Goal: Task Accomplishment & Management: Use online tool/utility

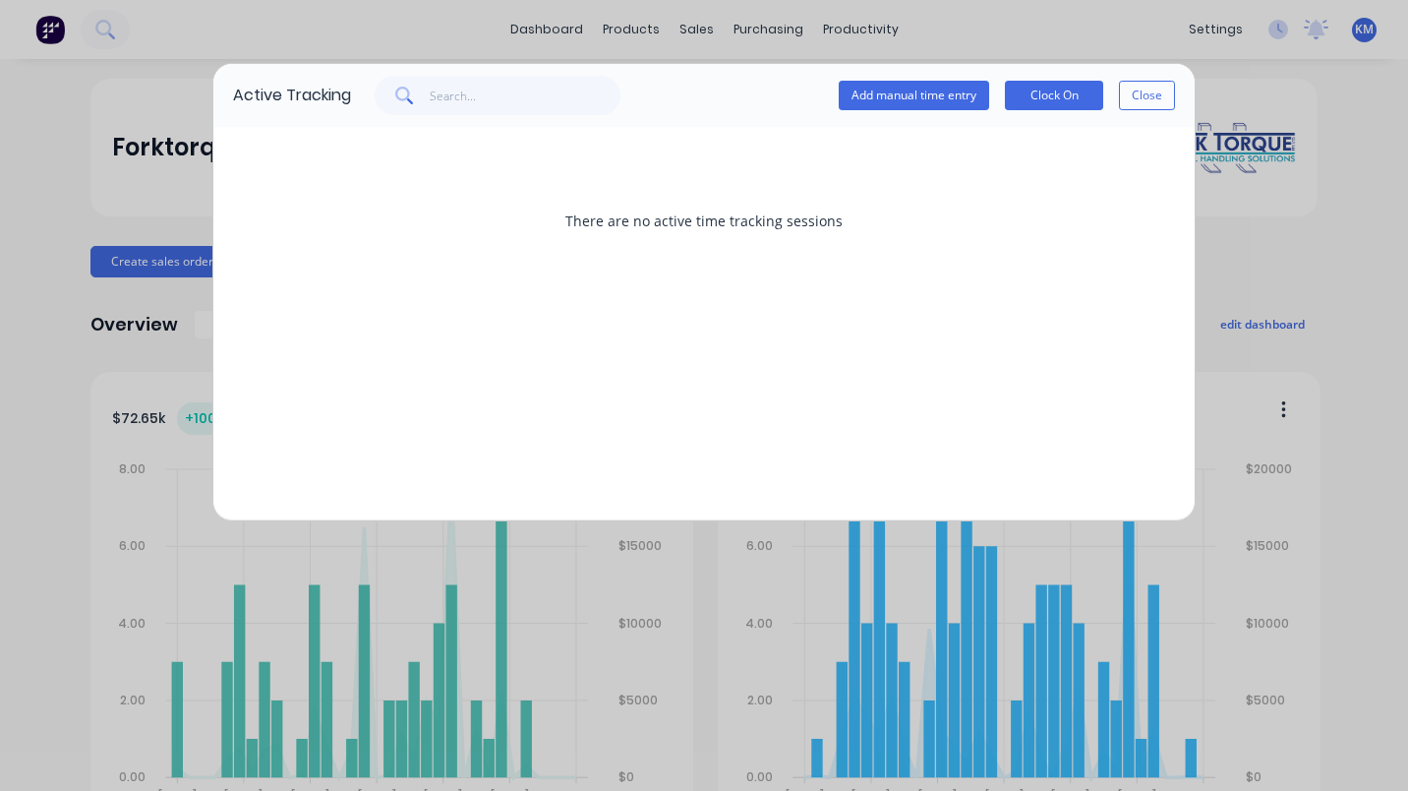
click at [1060, 96] on button "Clock On" at bounding box center [1054, 96] width 98 height 30
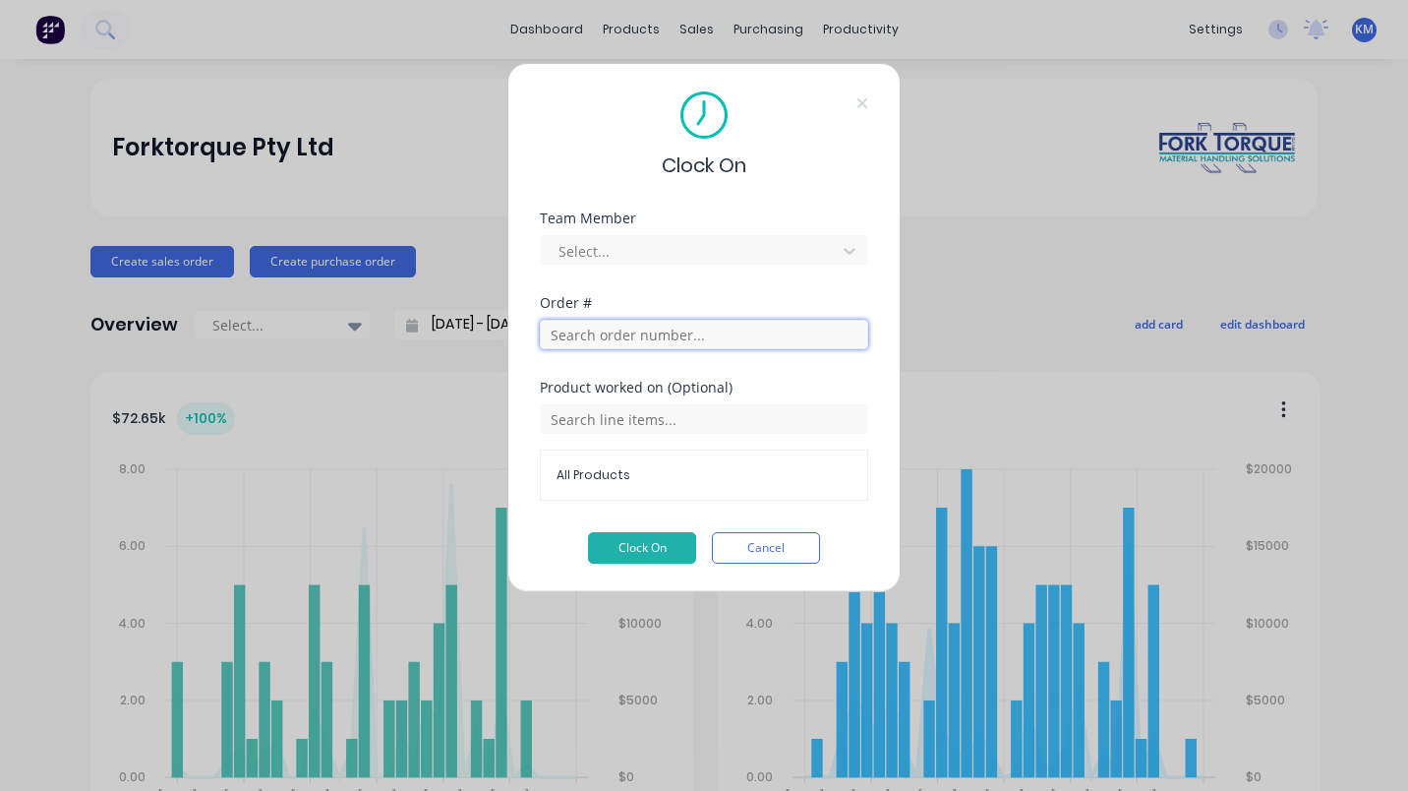
click at [721, 337] on input "text" at bounding box center [704, 335] width 328 height 30
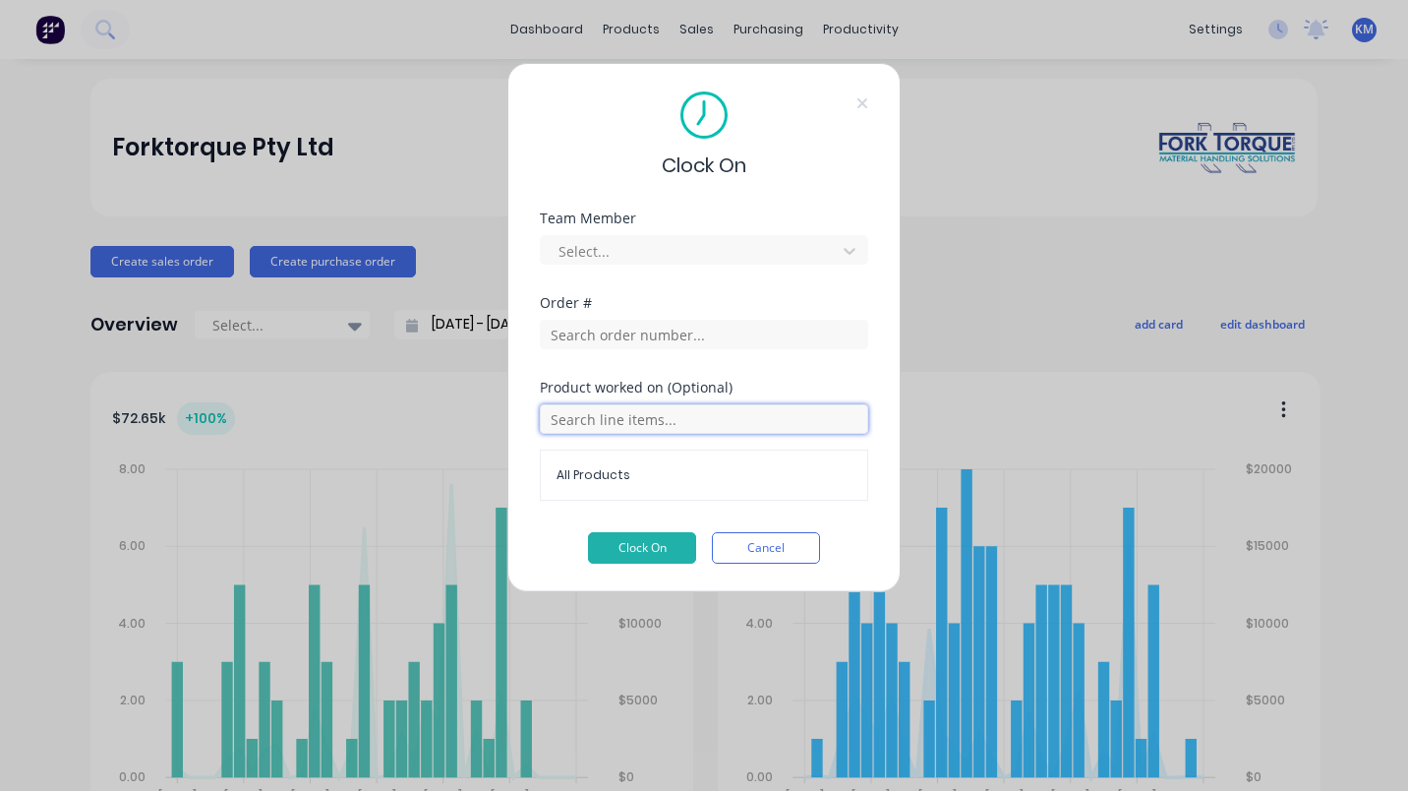
click at [626, 411] on input "text" at bounding box center [704, 419] width 328 height 30
click at [723, 305] on div "Order #" at bounding box center [704, 303] width 328 height 14
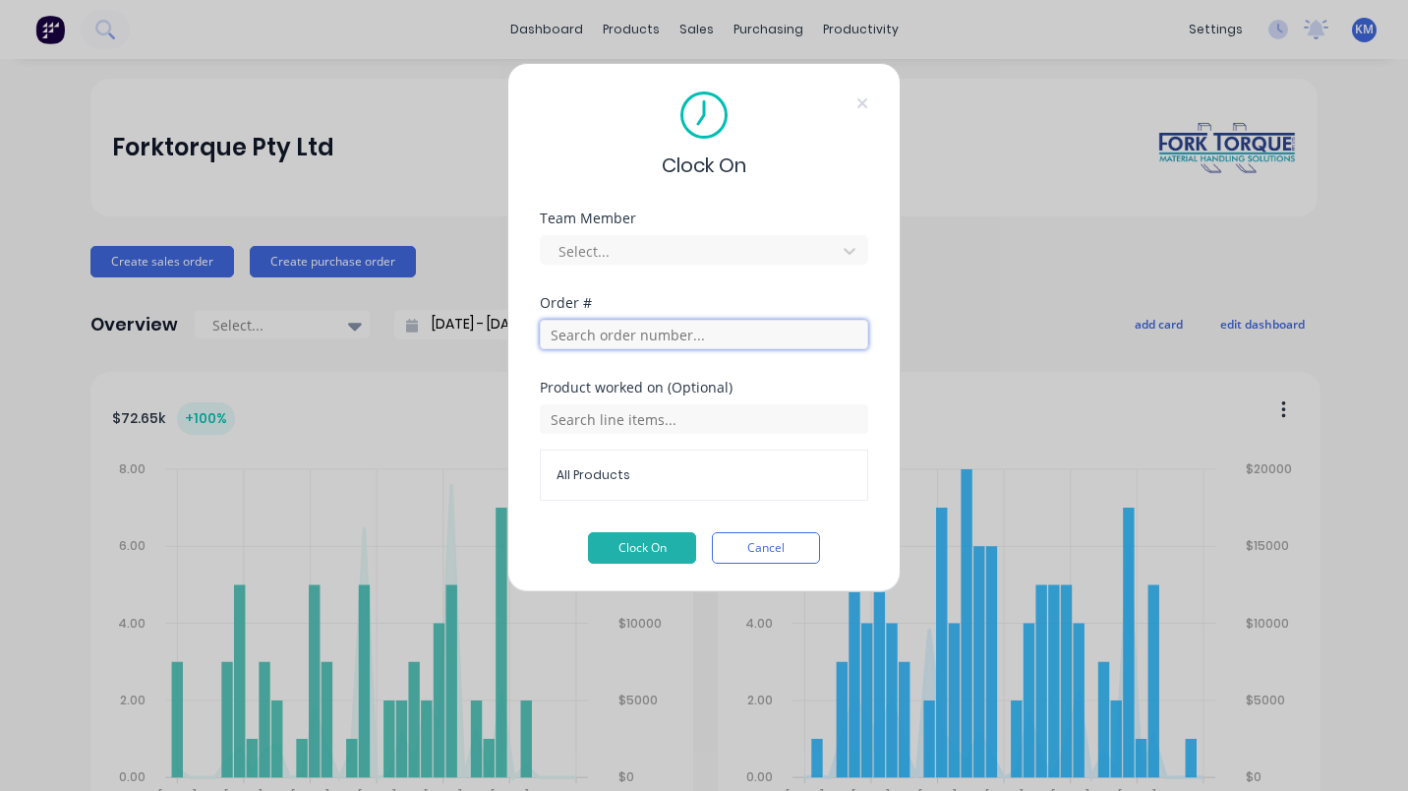
click at [679, 336] on input "text" at bounding box center [704, 335] width 328 height 30
drag, startPoint x: 728, startPoint y: 283, endPoint x: 749, endPoint y: 262, distance: 30.6
click at [727, 283] on div "Team Member Select..." at bounding box center [704, 253] width 328 height 85
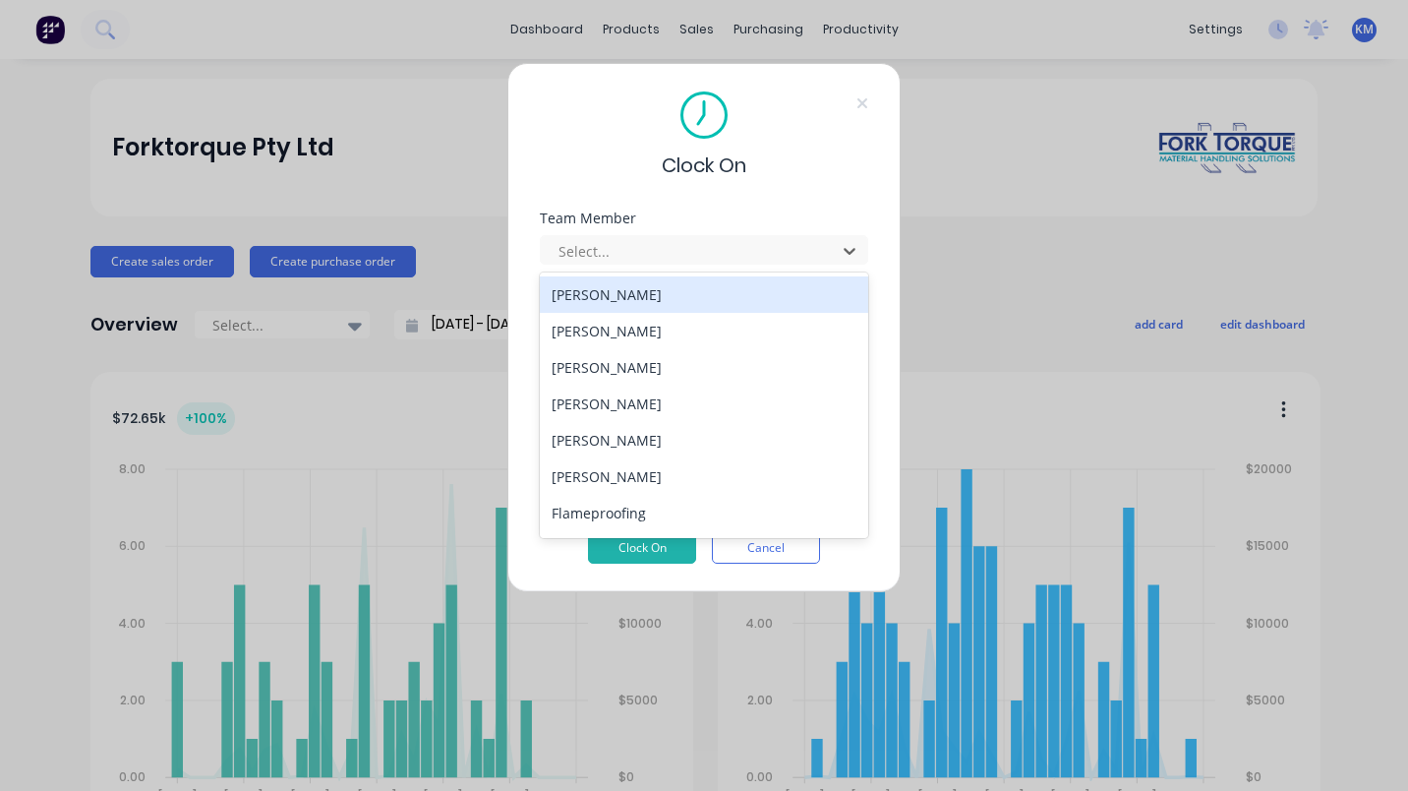
click at [756, 251] on div at bounding box center [691, 251] width 269 height 25
click at [683, 282] on div "[PERSON_NAME]" at bounding box center [704, 294] width 328 height 36
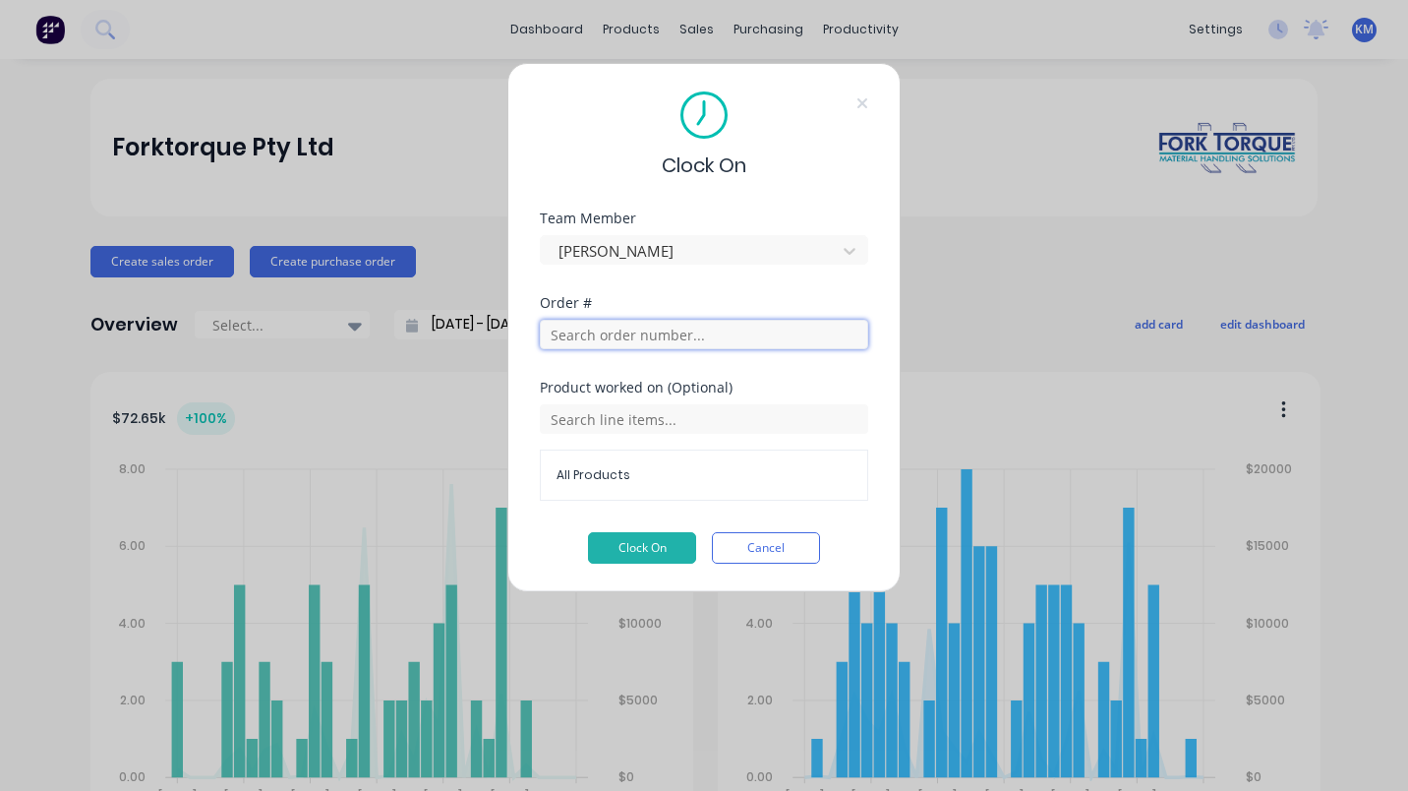
click at [670, 332] on input "text" at bounding box center [704, 335] width 328 height 30
type input "51673"
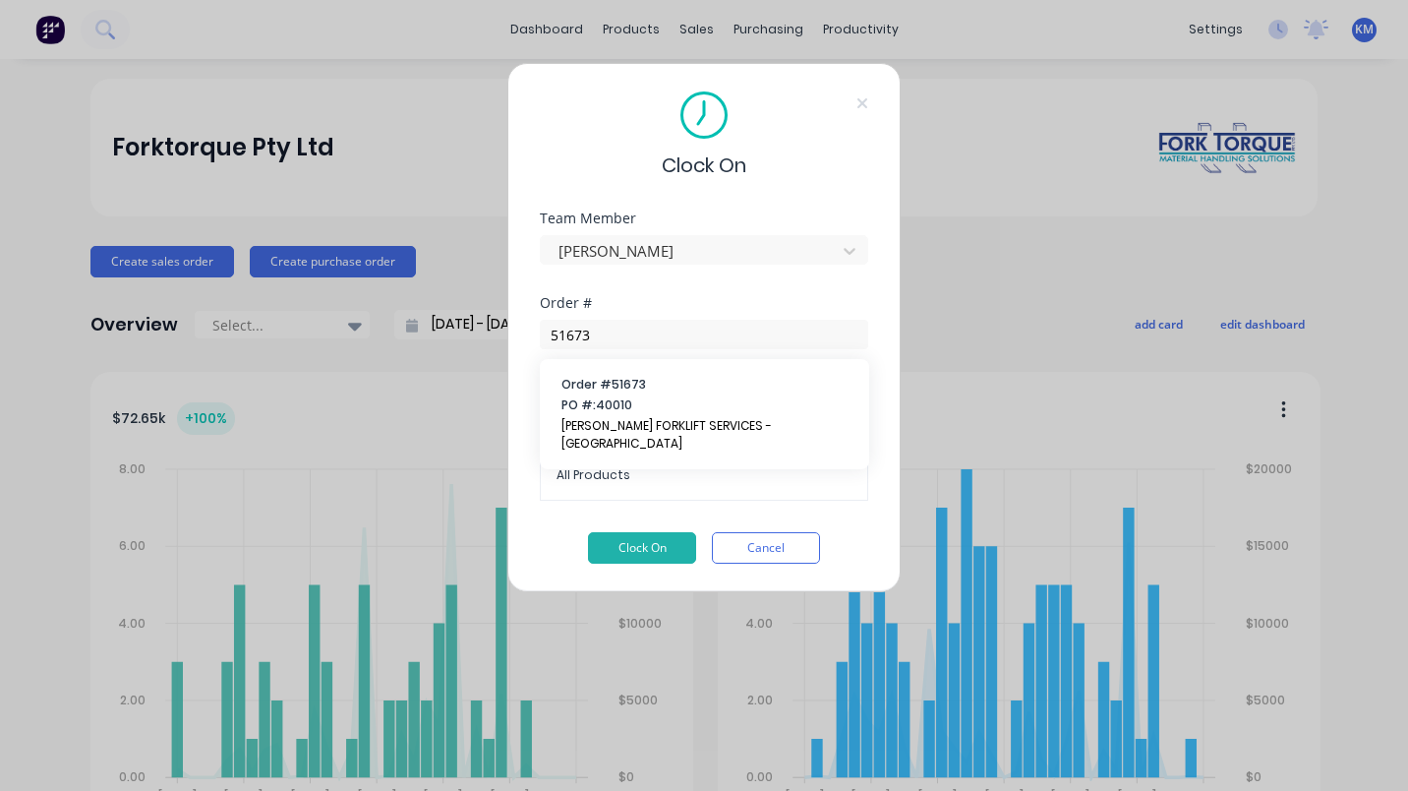
click at [665, 391] on span "Order # 51673" at bounding box center [704, 385] width 286 height 18
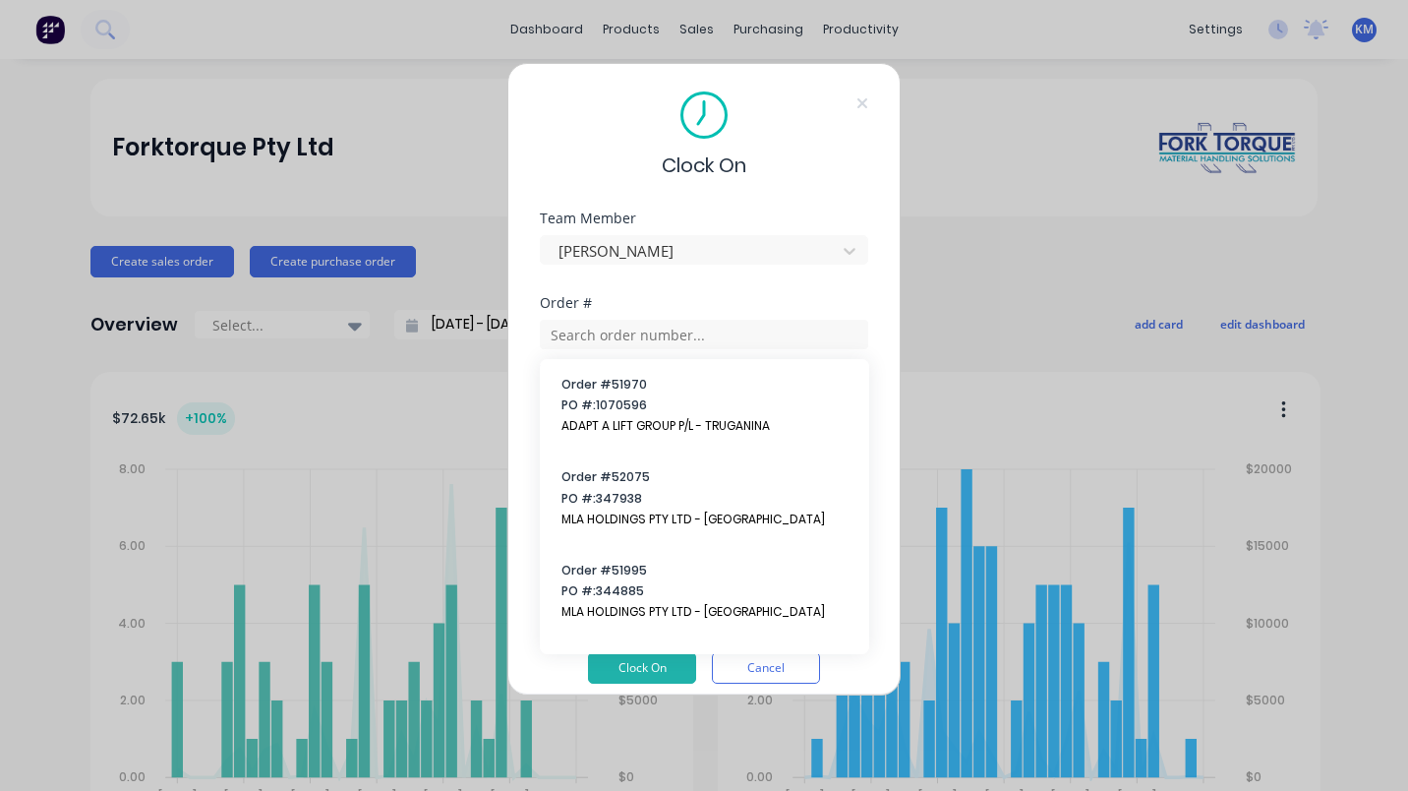
scroll to position [16, 0]
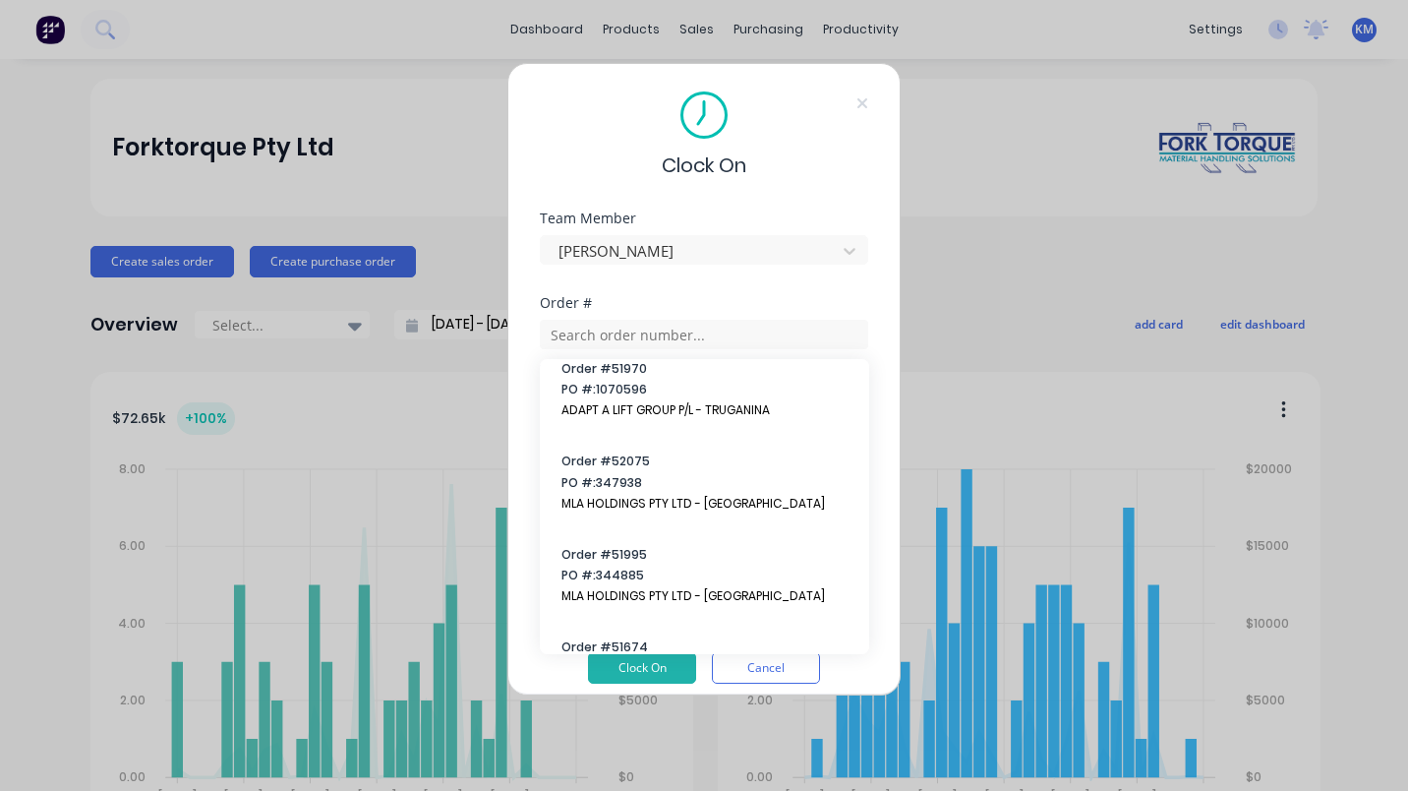
click at [690, 293] on div "Team Member [PERSON_NAME]" at bounding box center [704, 253] width 328 height 85
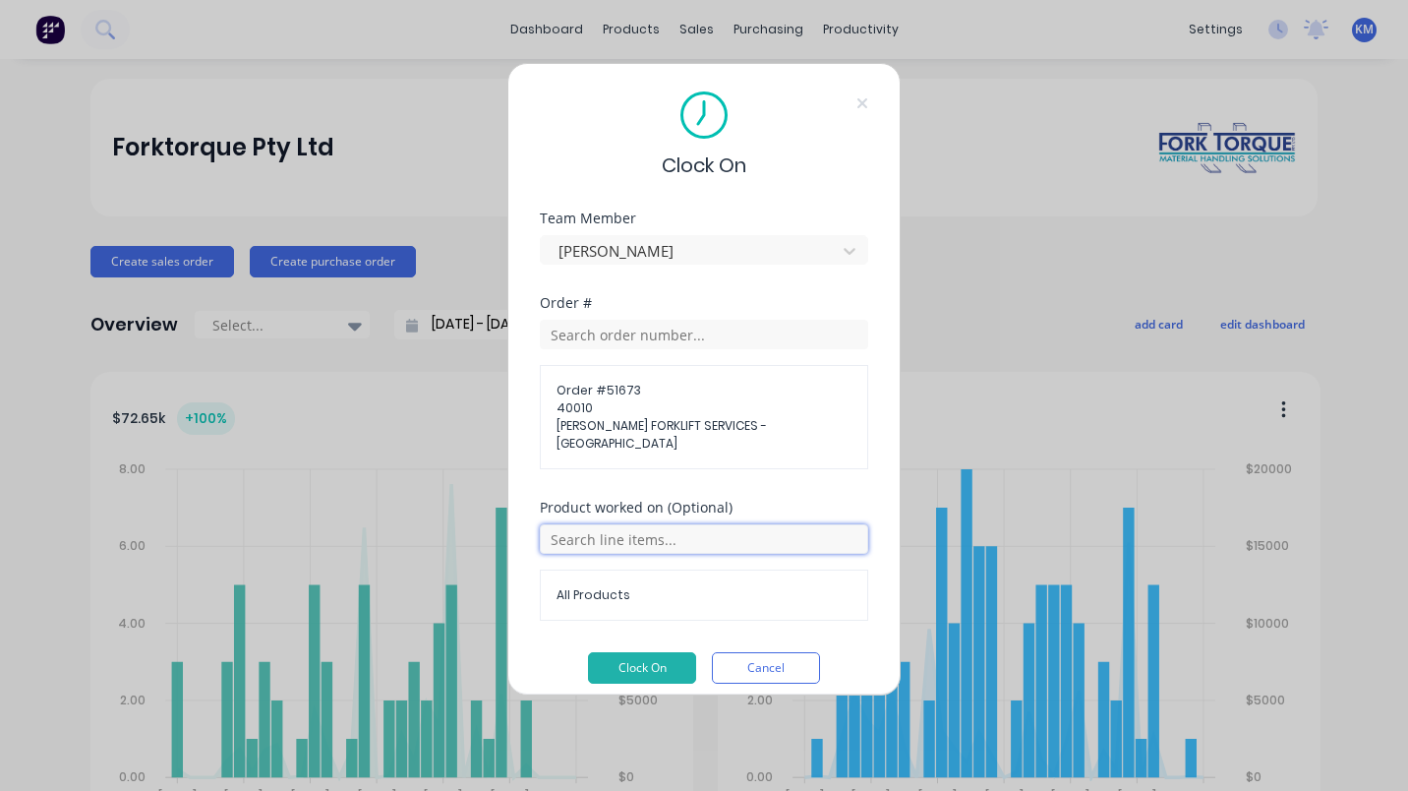
click at [658, 524] on input "text" at bounding box center [704, 539] width 328 height 30
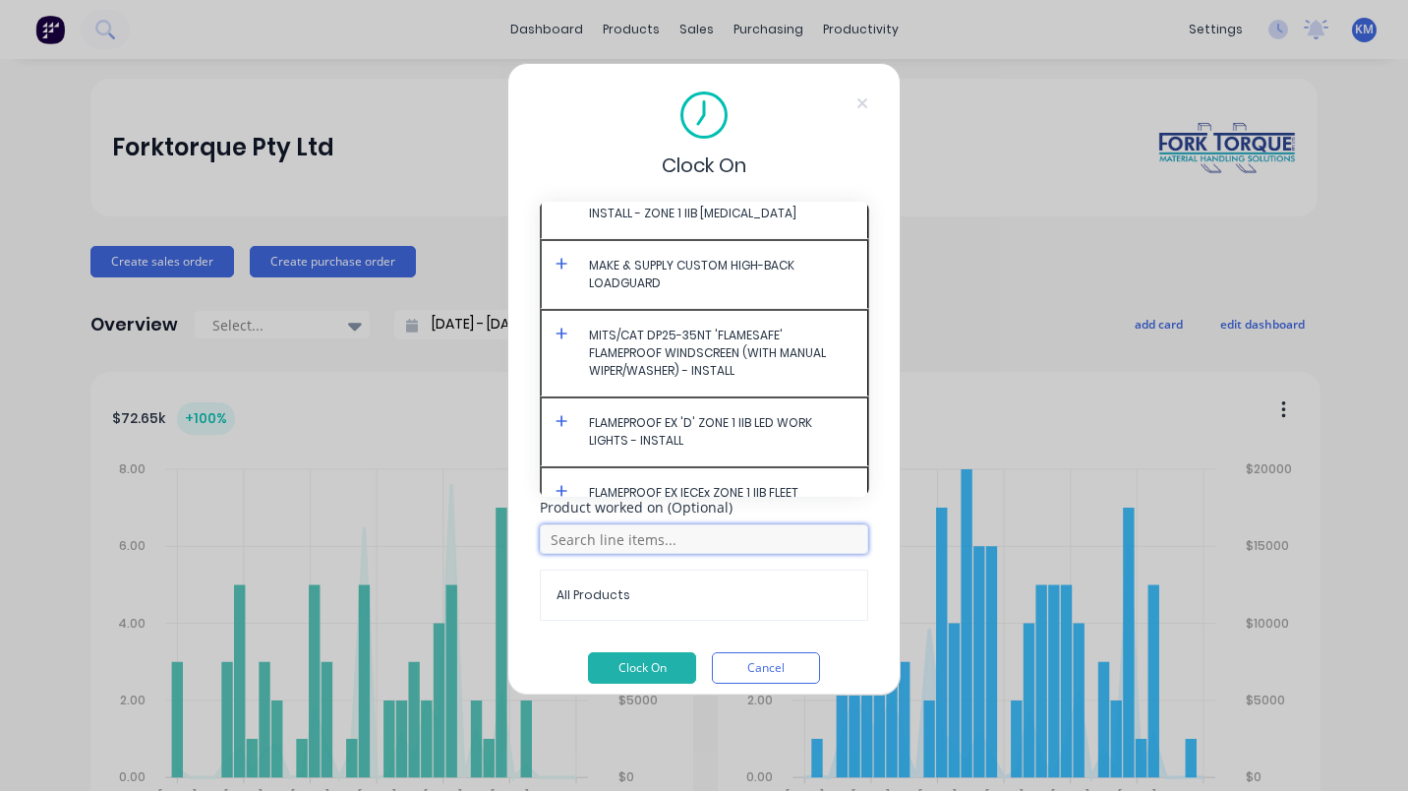
scroll to position [0, 0]
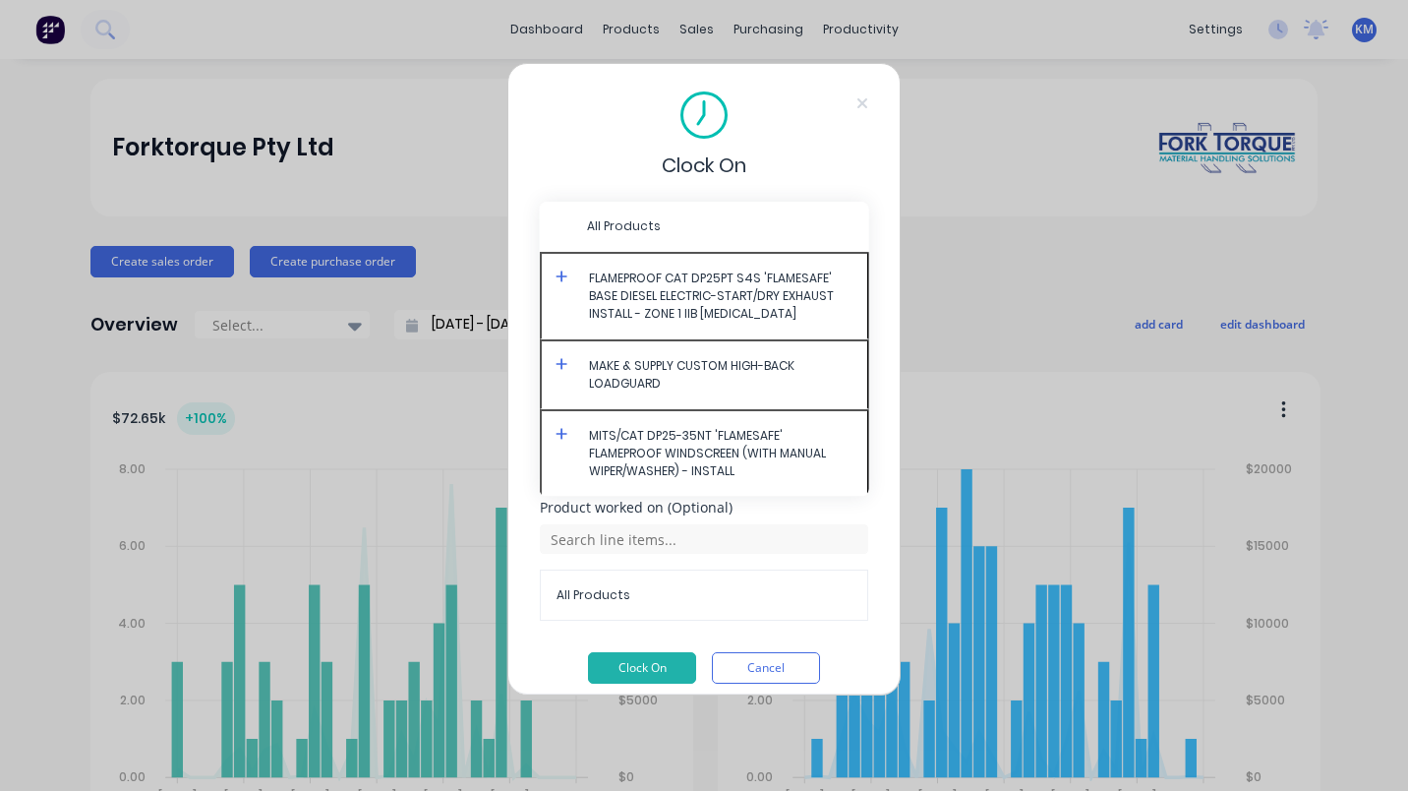
click at [561, 267] on button "FLAMEPROOF CAT DP25PT S4S 'FLAMESAFE' BASE DIESEL ELECTRIC-START/DRY EXHAUST IN…" at bounding box center [704, 296] width 329 height 88
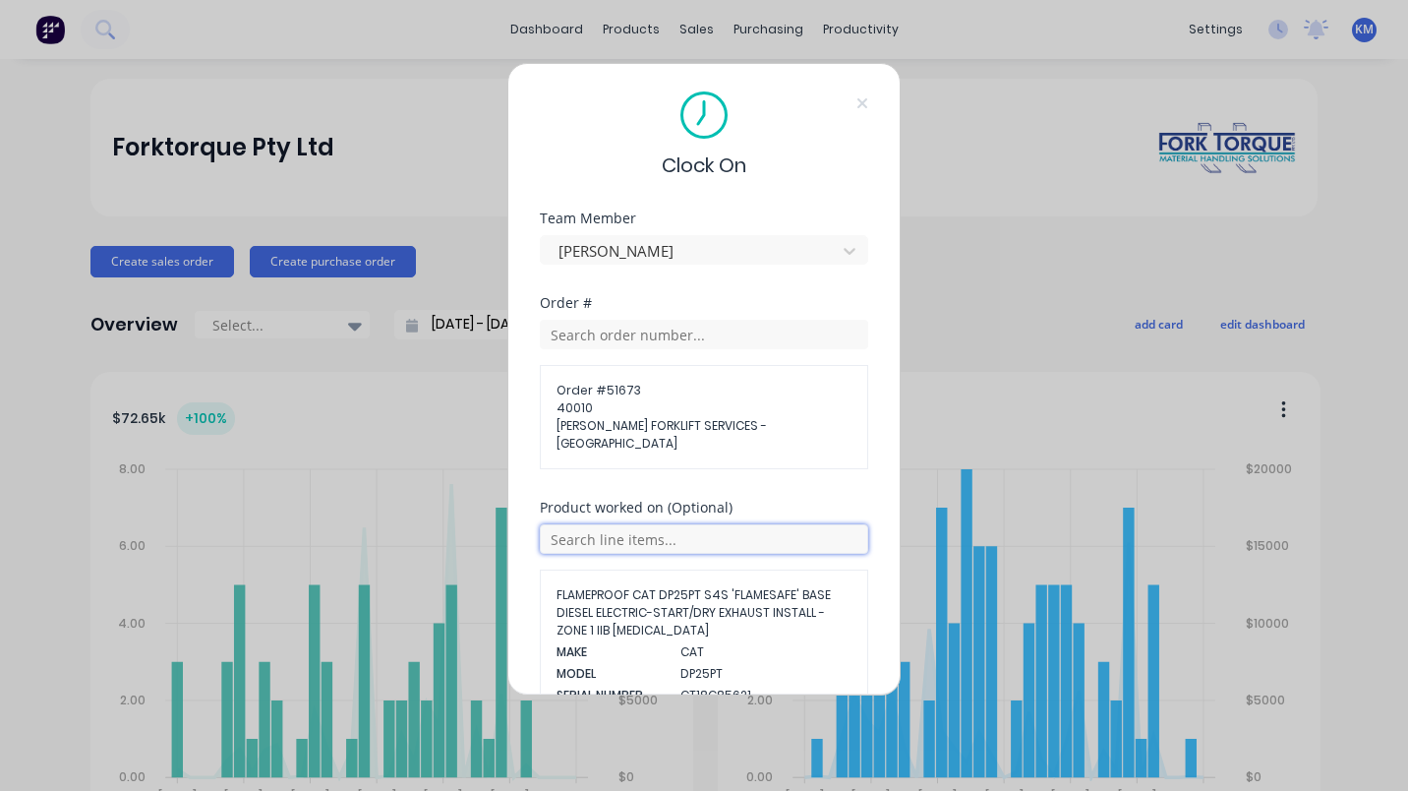
click at [610, 533] on input "text" at bounding box center [704, 539] width 328 height 30
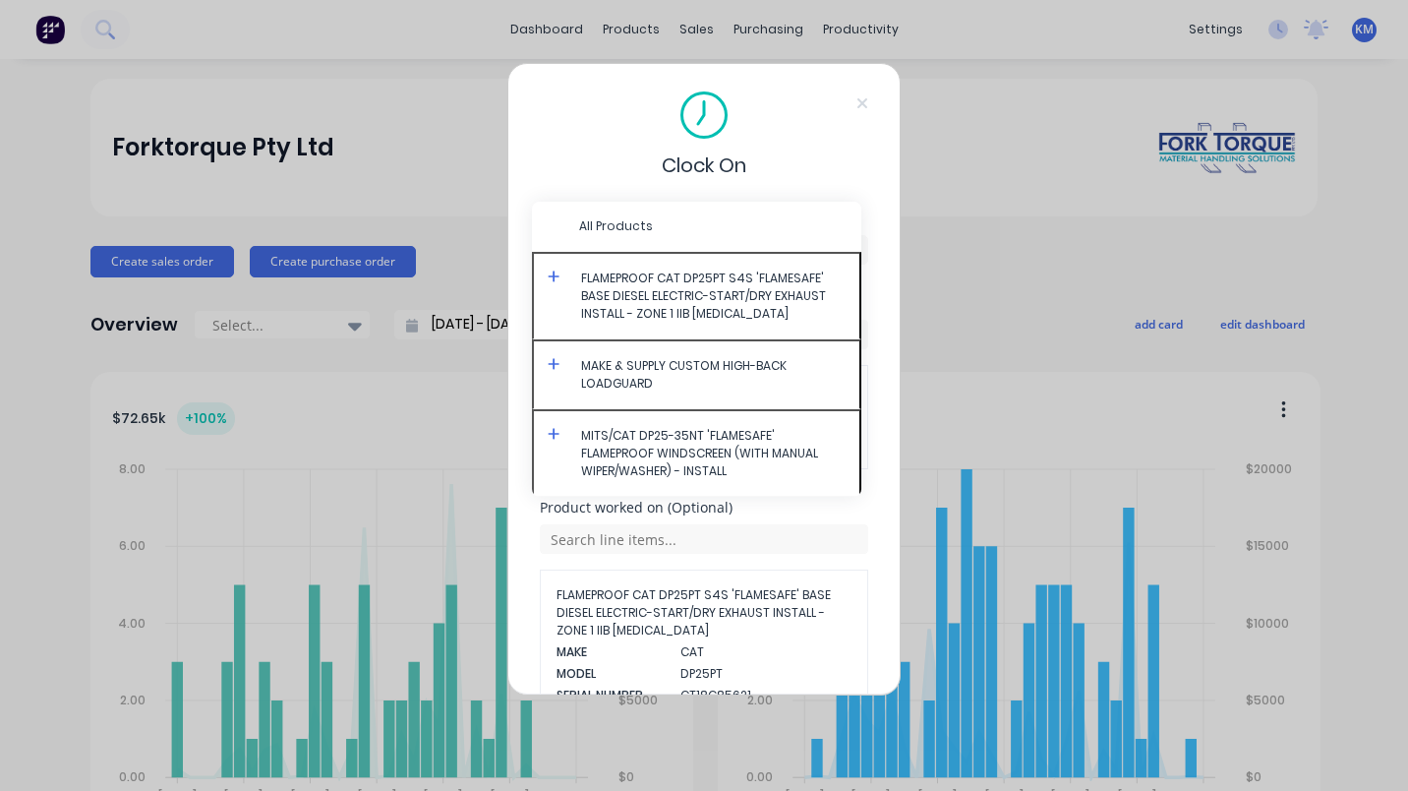
click at [551, 271] on icon at bounding box center [554, 276] width 13 height 14
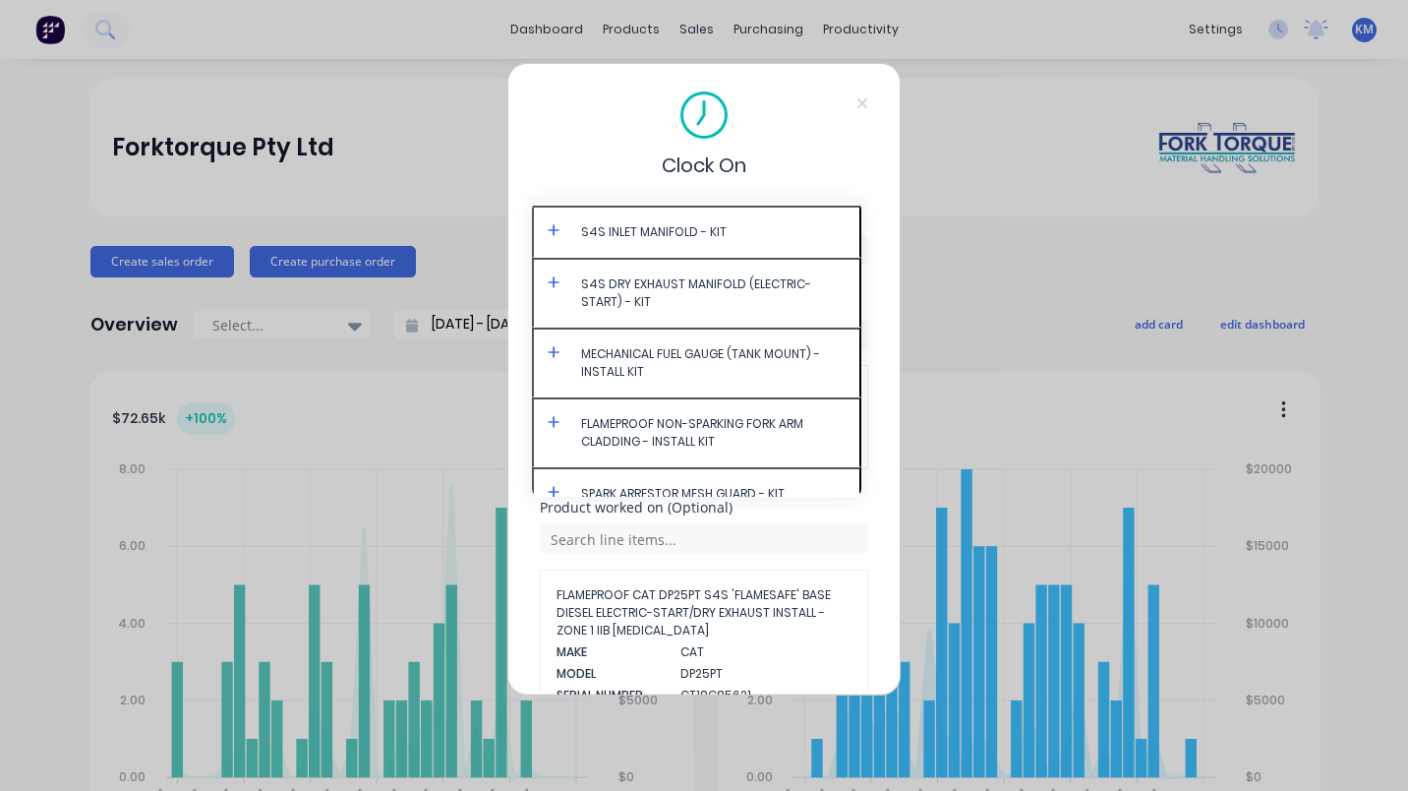
scroll to position [6449, 0]
click at [554, 97] on icon at bounding box center [554, 92] width 12 height 12
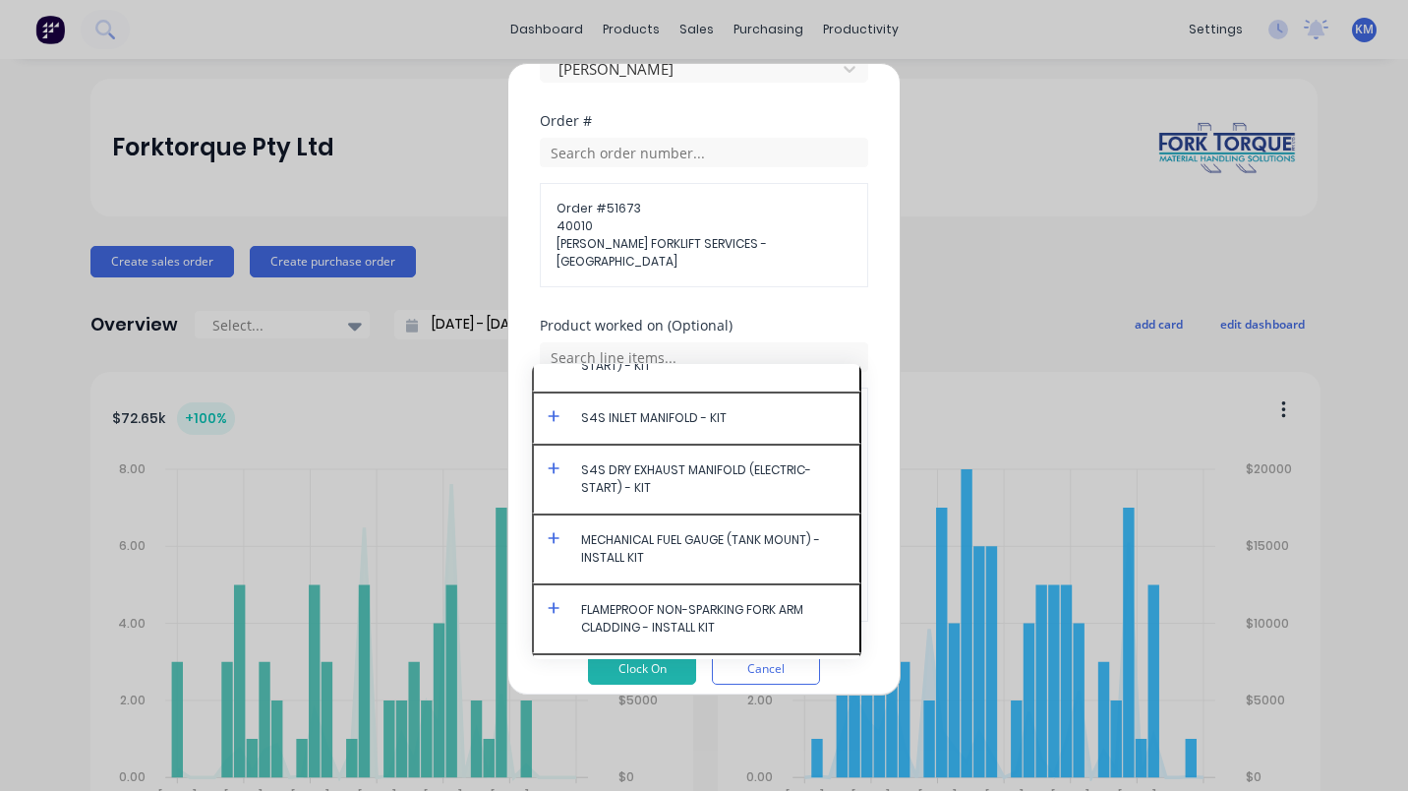
scroll to position [7797, 0]
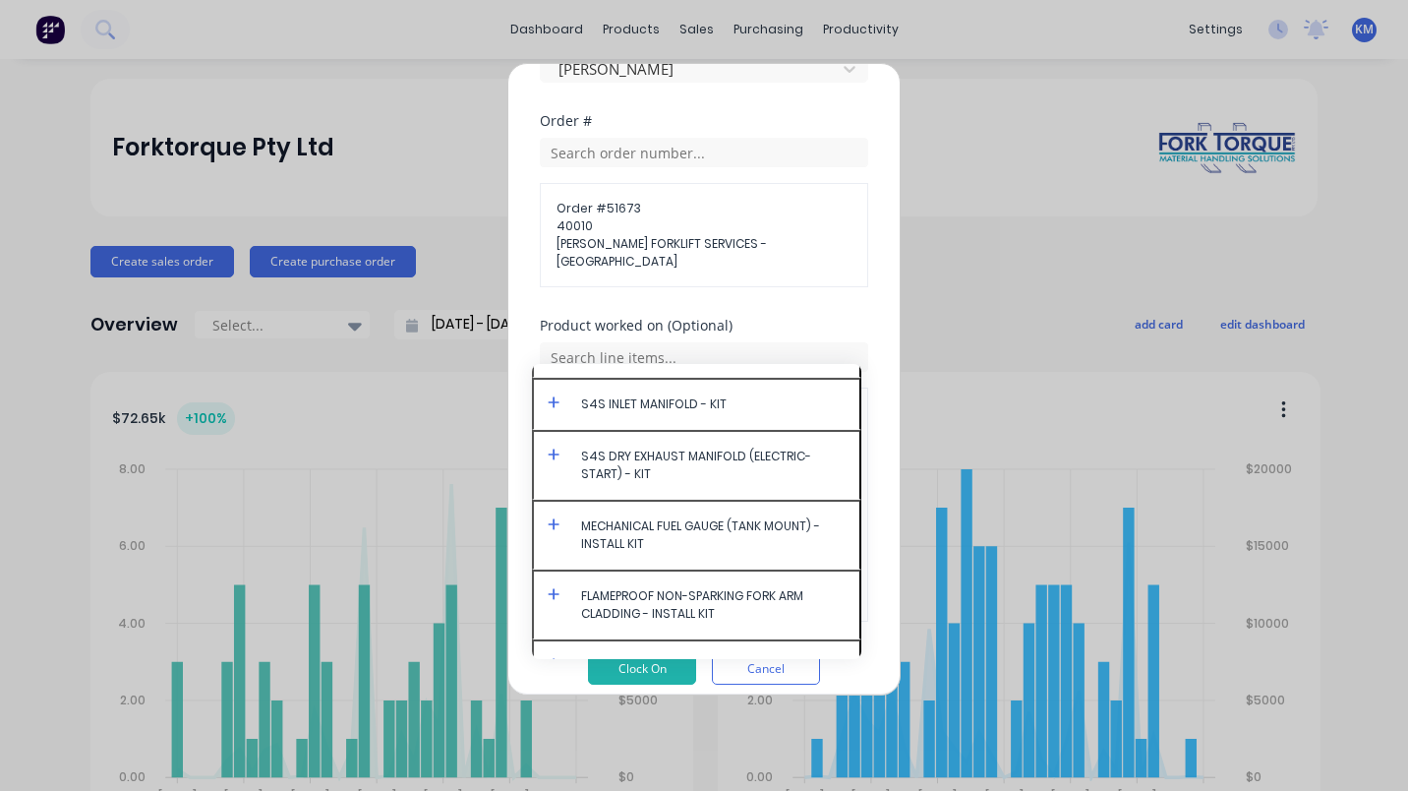
click at [796, 666] on button "Cancel" at bounding box center [766, 668] width 108 height 31
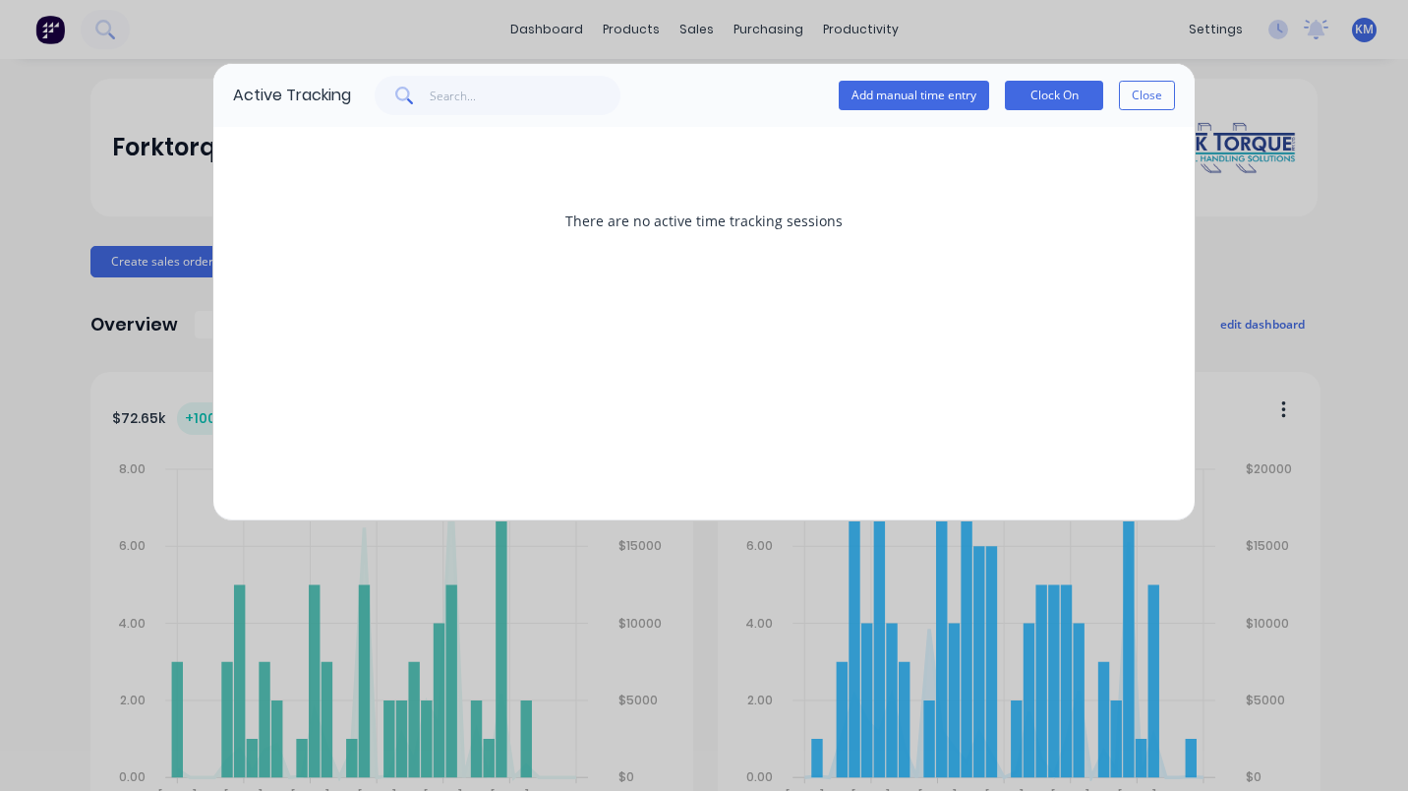
click at [1138, 90] on button "Close" at bounding box center [1147, 96] width 56 height 30
